Goal: Transaction & Acquisition: Download file/media

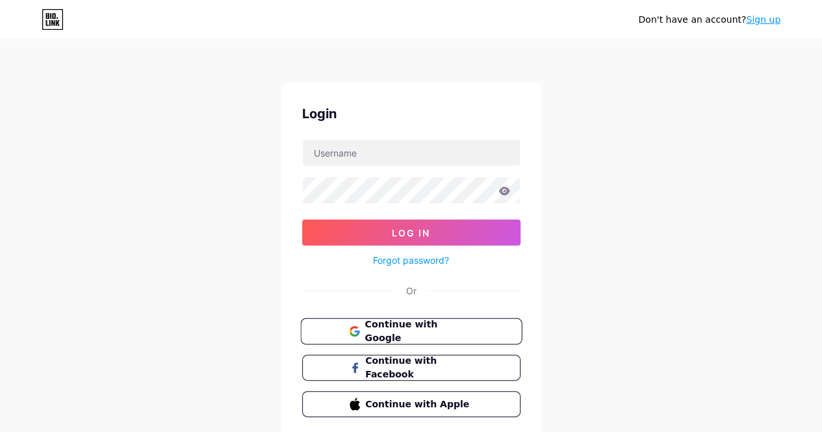
click at [452, 331] on span "Continue with Google" at bounding box center [418, 332] width 108 height 28
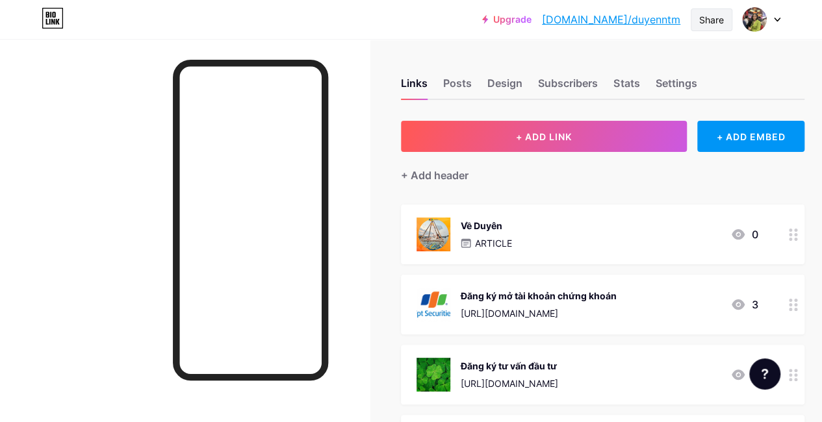
click at [703, 18] on div "Share" at bounding box center [711, 20] width 25 height 14
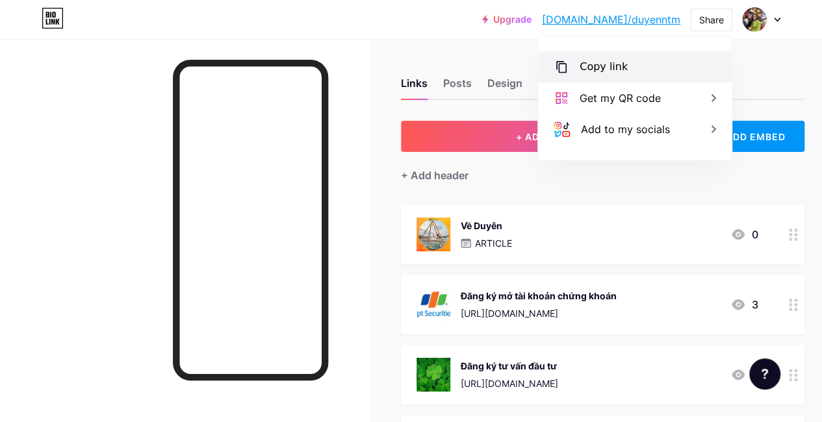
click at [620, 62] on div "Copy link" at bounding box center [603, 67] width 48 height 16
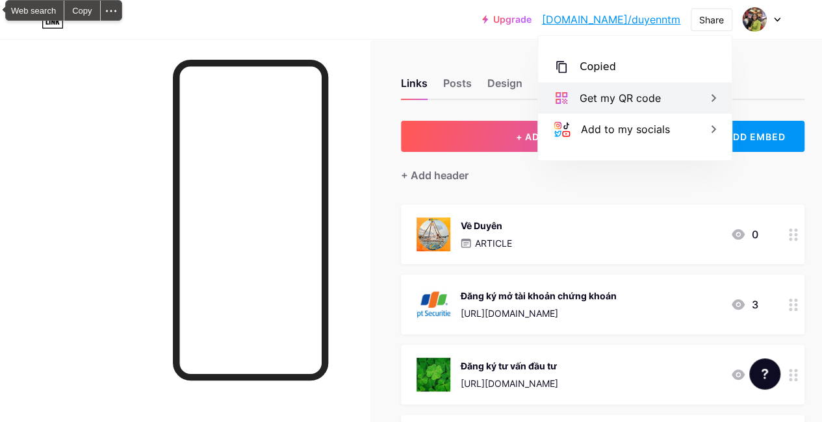
click at [634, 97] on div "Get my QR code" at bounding box center [619, 98] width 81 height 16
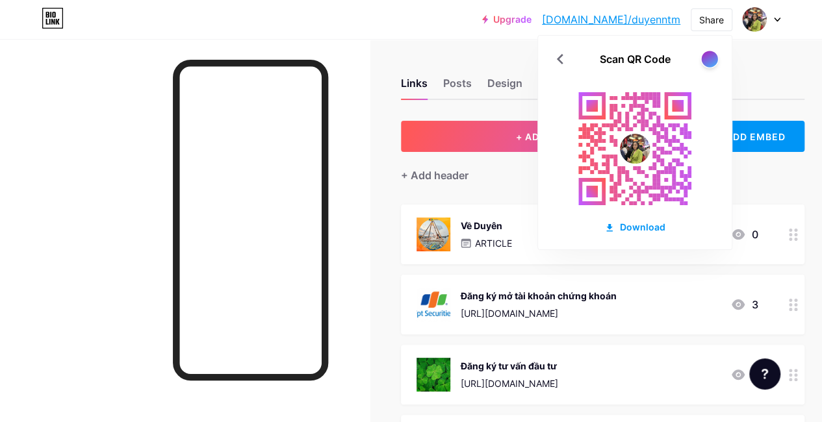
click at [712, 58] on div at bounding box center [709, 59] width 16 height 16
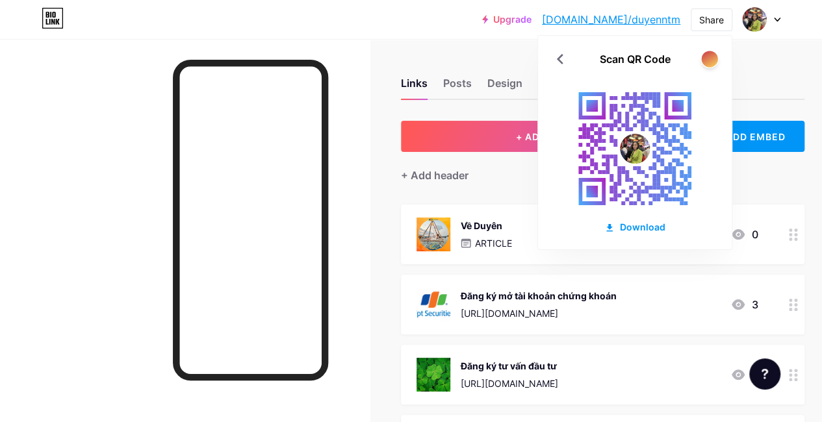
click at [712, 58] on div at bounding box center [709, 59] width 16 height 16
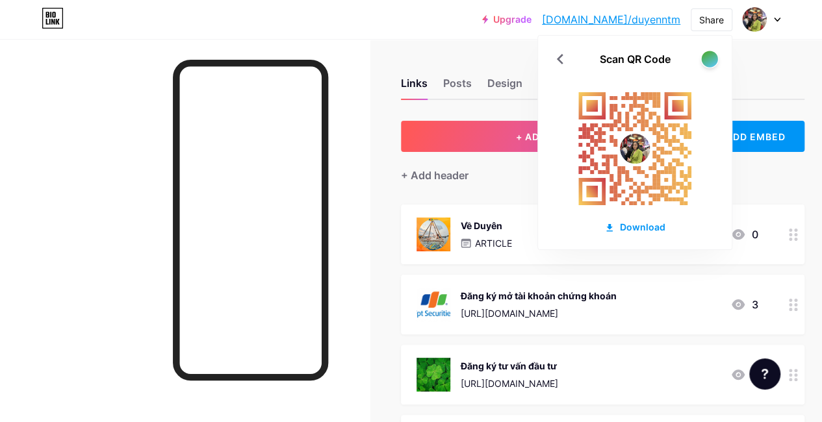
click at [712, 58] on div at bounding box center [709, 59] width 16 height 16
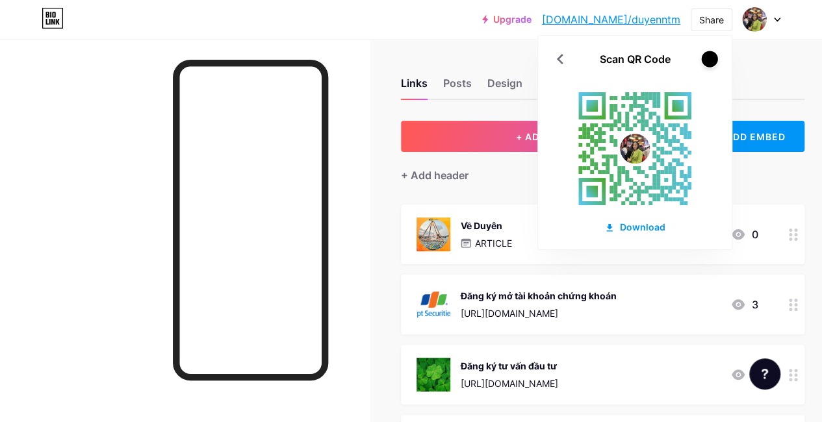
click at [712, 58] on div at bounding box center [709, 59] width 16 height 16
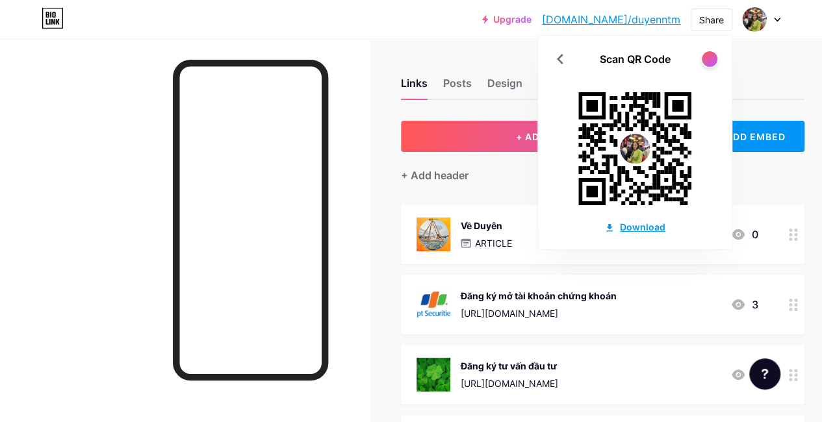
click at [645, 227] on div "Download" at bounding box center [634, 227] width 61 height 14
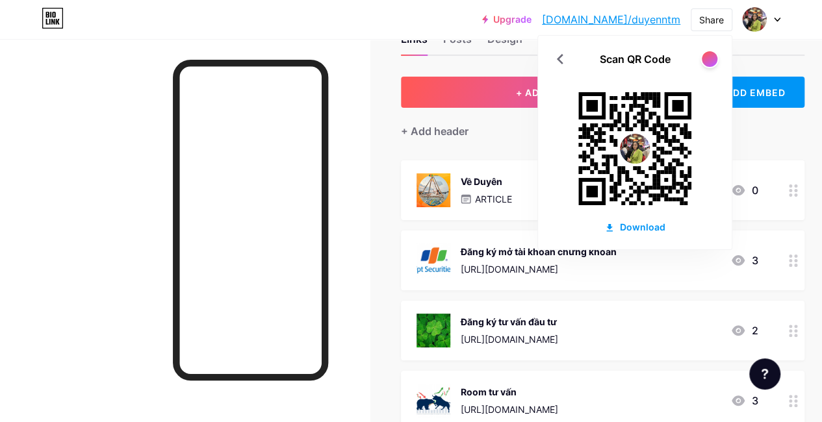
scroll to position [65, 0]
